Goal: Task Accomplishment & Management: Use online tool/utility

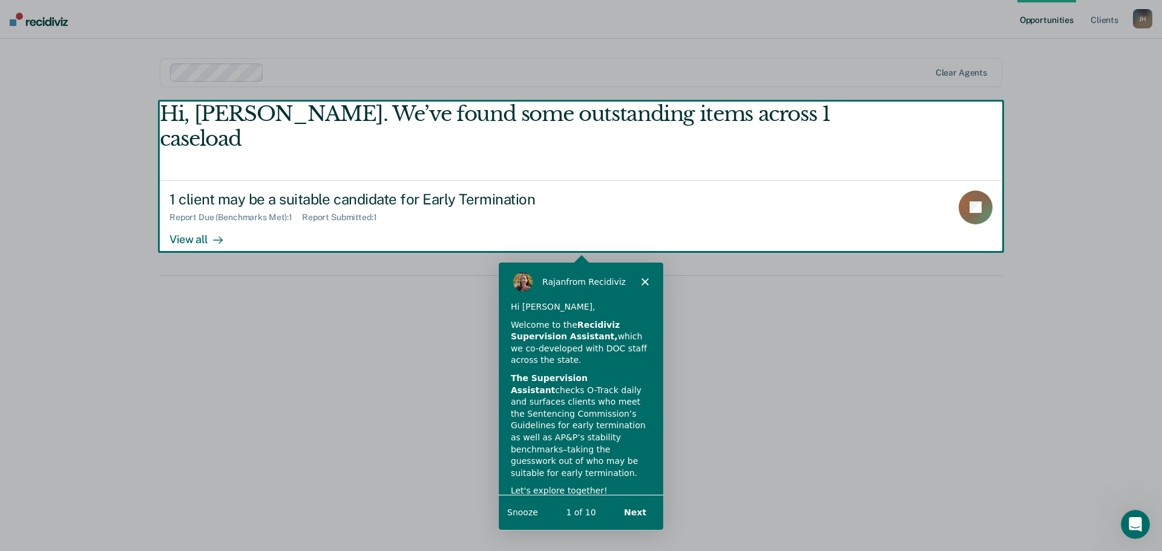
click at [190, 212] on div "Product tour overlay" at bounding box center [581, 275] width 1162 height 551
click at [647, 282] on icon "Close" at bounding box center [644, 280] width 7 height 7
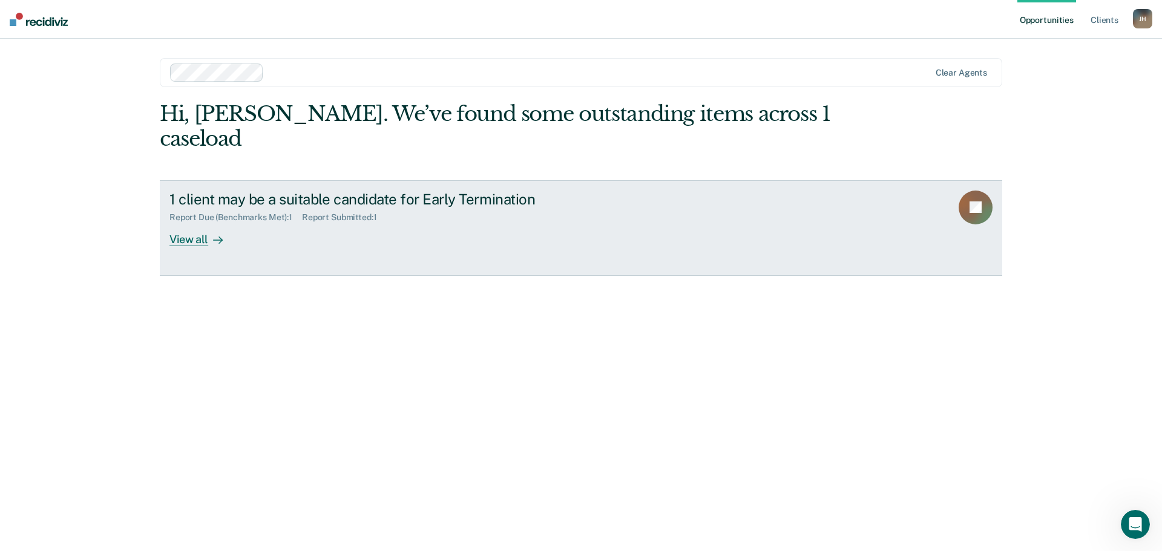
click at [201, 222] on link "1 client may be a suitable candidate for Early Termination Report Due (Benchmar…" at bounding box center [581, 228] width 842 height 96
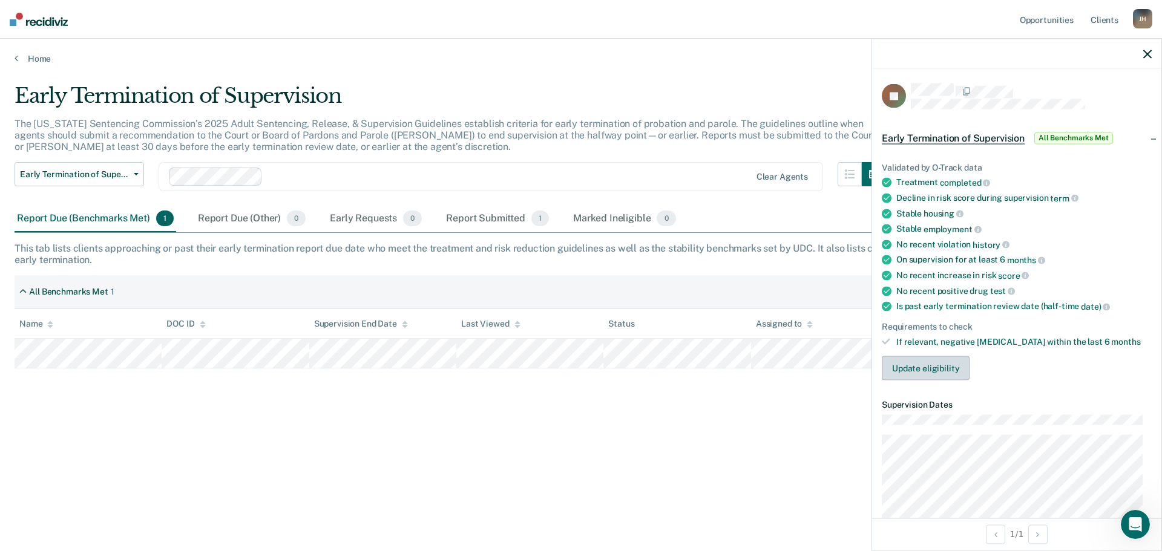
click at [934, 367] on button "Update eligibility" at bounding box center [926, 368] width 88 height 24
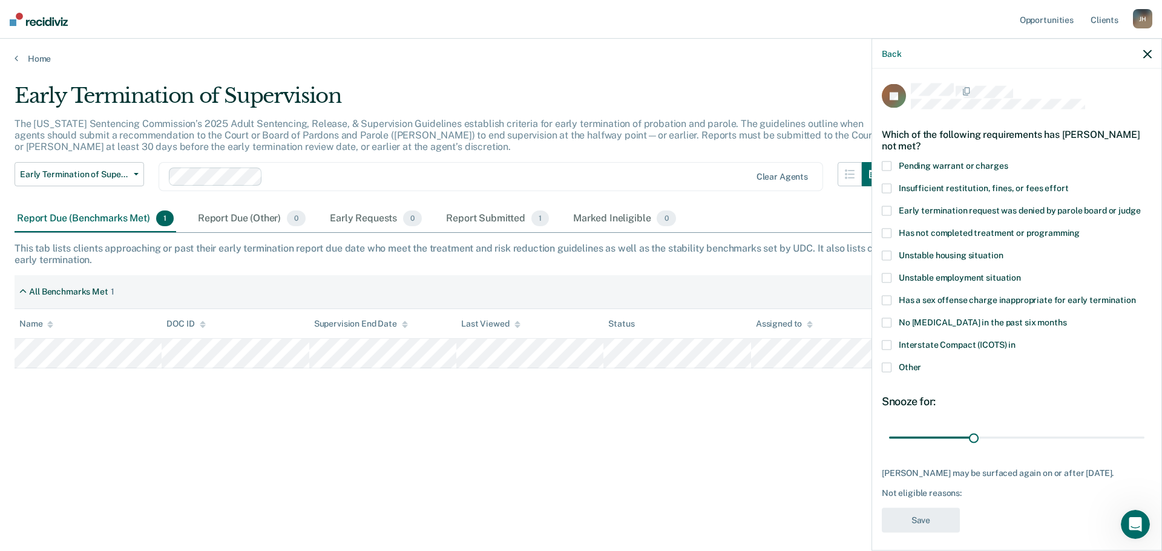
click at [887, 344] on span at bounding box center [887, 346] width 10 height 10
drag, startPoint x: 969, startPoint y: 437, endPoint x: 1161, endPoint y: 409, distance: 194.5
type input "90"
click at [1144, 427] on input "range" at bounding box center [1016, 437] width 255 height 21
click at [930, 522] on button "Save" at bounding box center [921, 520] width 78 height 25
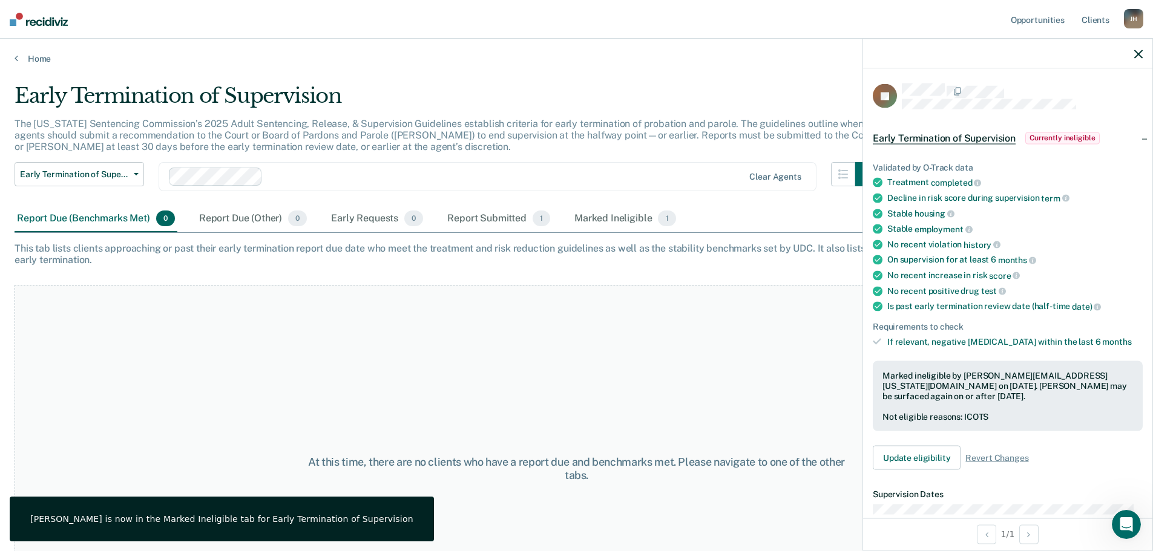
click at [1134, 55] on icon "button" at bounding box center [1138, 54] width 8 height 8
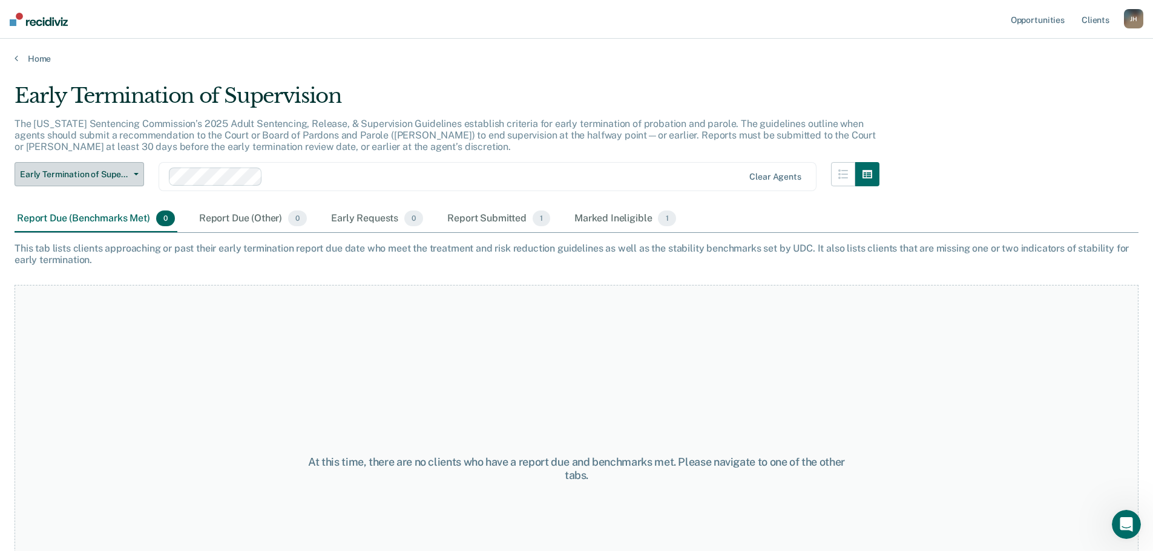
click at [134, 174] on icon "button" at bounding box center [136, 174] width 5 height 2
click at [131, 168] on button "Early Termination of Supervision" at bounding box center [80, 174] width 130 height 24
click at [503, 220] on div "Report Submitted 1" at bounding box center [499, 219] width 108 height 27
